Goal: Book appointment/travel/reservation

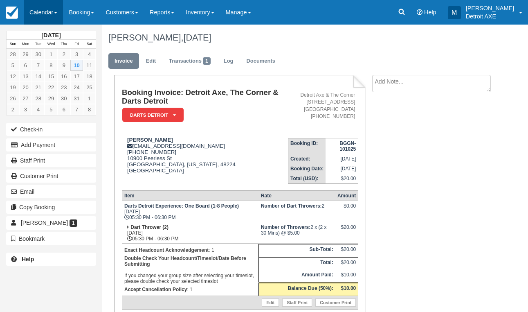
click at [46, 14] on link "Calendar" at bounding box center [43, 12] width 39 height 25
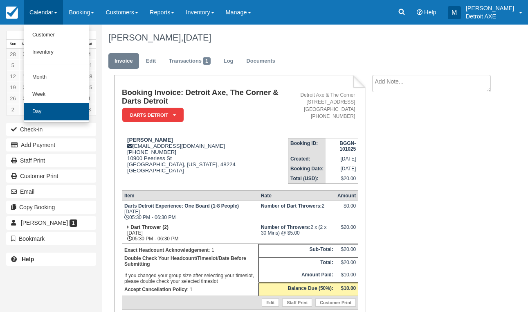
click at [53, 109] on link "Day" at bounding box center [56, 111] width 65 height 17
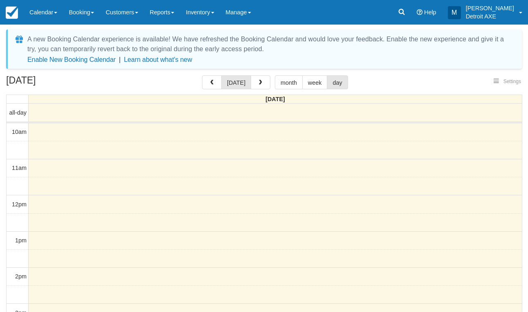
select select
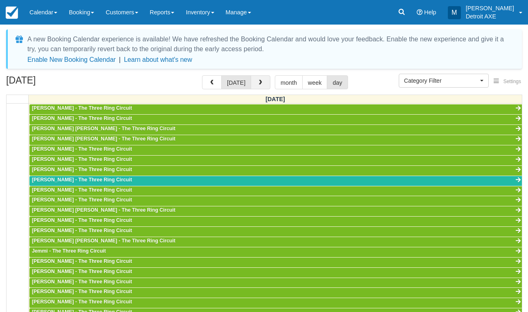
click at [255, 84] on button "button" at bounding box center [261, 82] width 20 height 14
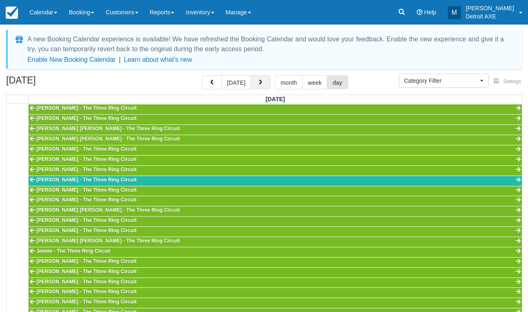
scroll to position [254, 0]
click at [255, 84] on button "button" at bounding box center [261, 82] width 20 height 14
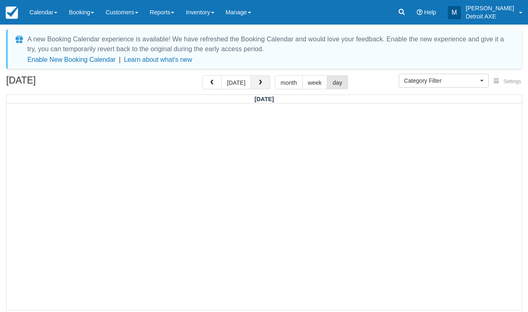
click at [255, 84] on button "button" at bounding box center [261, 82] width 20 height 14
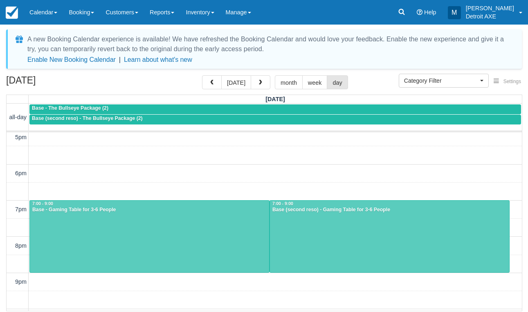
scroll to position [257, 0]
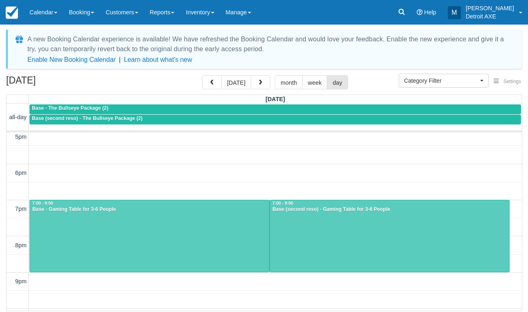
click at [140, 227] on div at bounding box center [149, 236] width 239 height 72
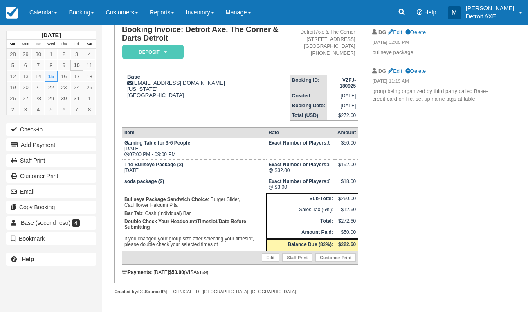
scroll to position [73, 0]
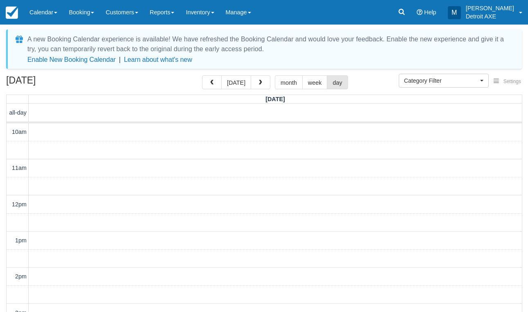
select select
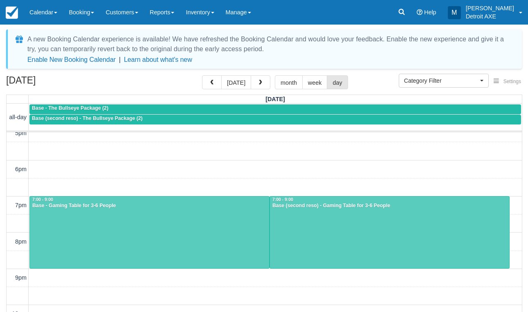
scroll to position [262, 0]
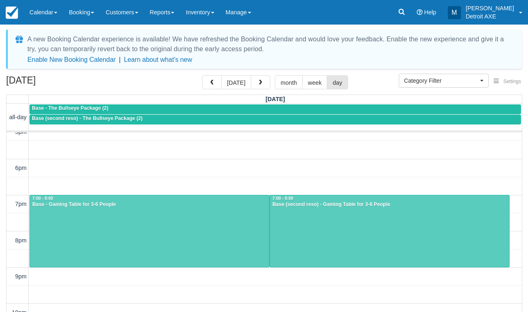
click at [223, 165] on div "10am 11am 12pm 1pm 2pm 3pm 4pm 5pm 6pm 7pm 8pm 9pm 10pm 11pm 7:00 - 9:00 Base -…" at bounding box center [265, 114] width 516 height 488
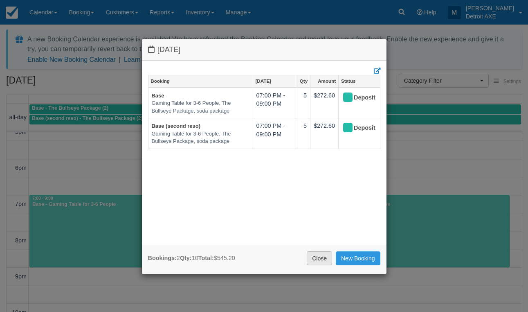
click at [312, 253] on link "Close" at bounding box center [319, 258] width 25 height 14
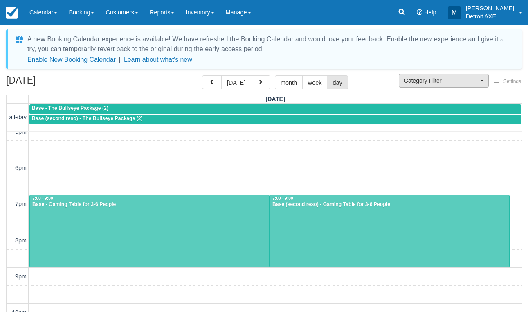
click at [434, 85] on button "Category Filter" at bounding box center [444, 81] width 90 height 14
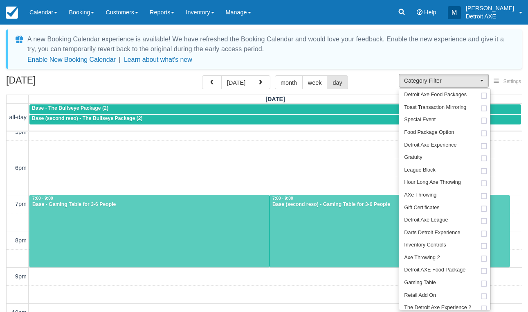
click at [383, 87] on div "October 15, 2025 today month week day" at bounding box center [264, 84] width 516 height 18
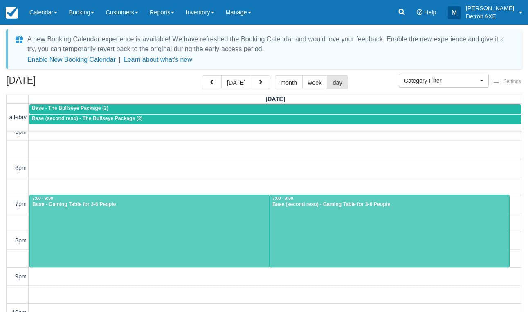
click at [386, 78] on div "October 15, 2025 today month week day" at bounding box center [264, 84] width 516 height 18
click at [374, 87] on div "October 15, 2025 today month week day" at bounding box center [264, 84] width 516 height 18
click at [362, 77] on div "October 15, 2025 today month week day" at bounding box center [264, 84] width 516 height 18
click at [396, 0] on div "Menu Calendar Customer Inventory Month Week Day Booking Daily Manifest Daily Li…" at bounding box center [264, 12] width 528 height 25
